Goal: Entertainment & Leisure: Browse casually

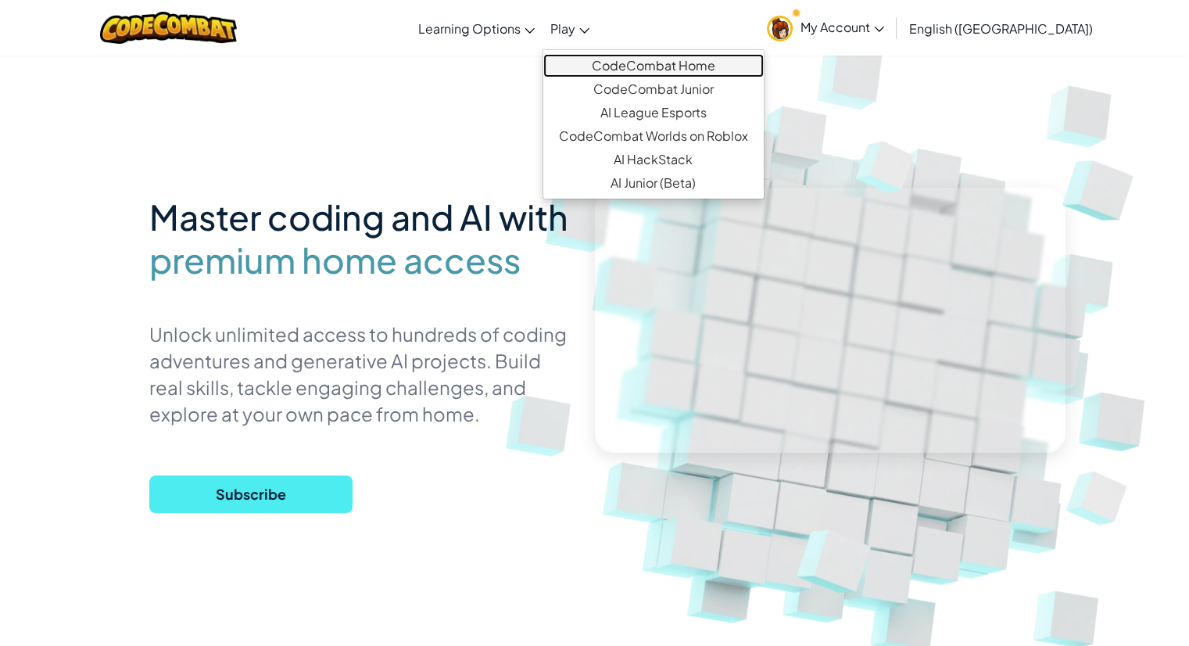
click at [671, 63] on link "CodeCombat Home" at bounding box center [653, 65] width 220 height 23
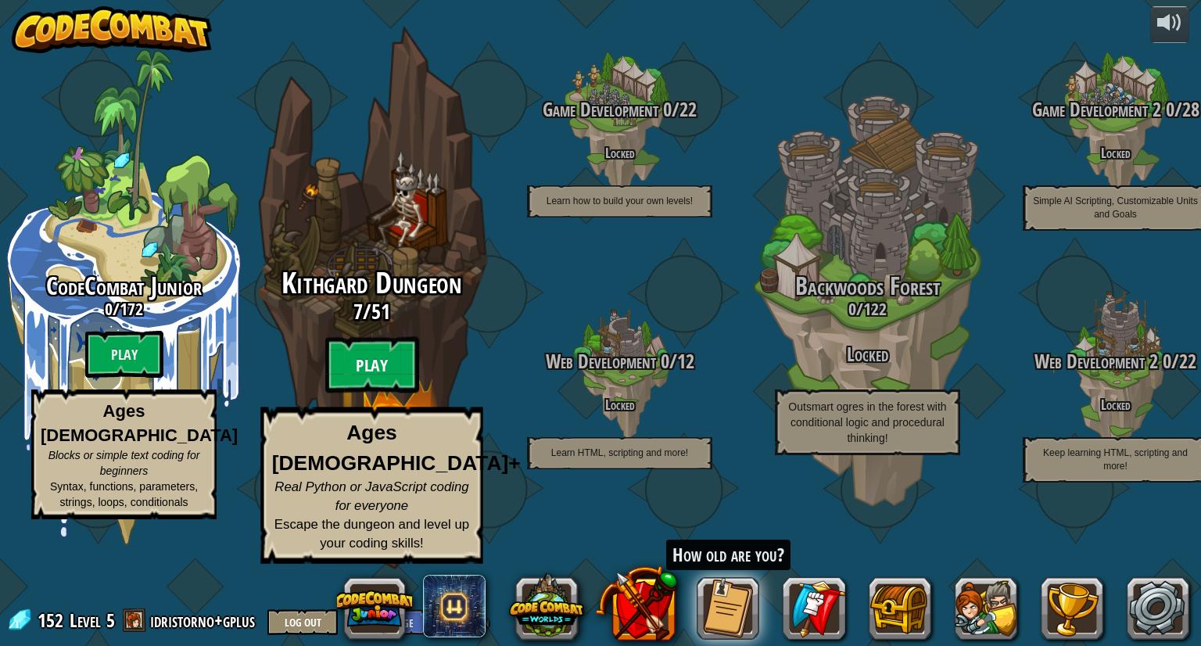
click at [392, 393] on btn "Play" at bounding box center [372, 365] width 94 height 56
